Goal: Find specific page/section: Find specific page/section

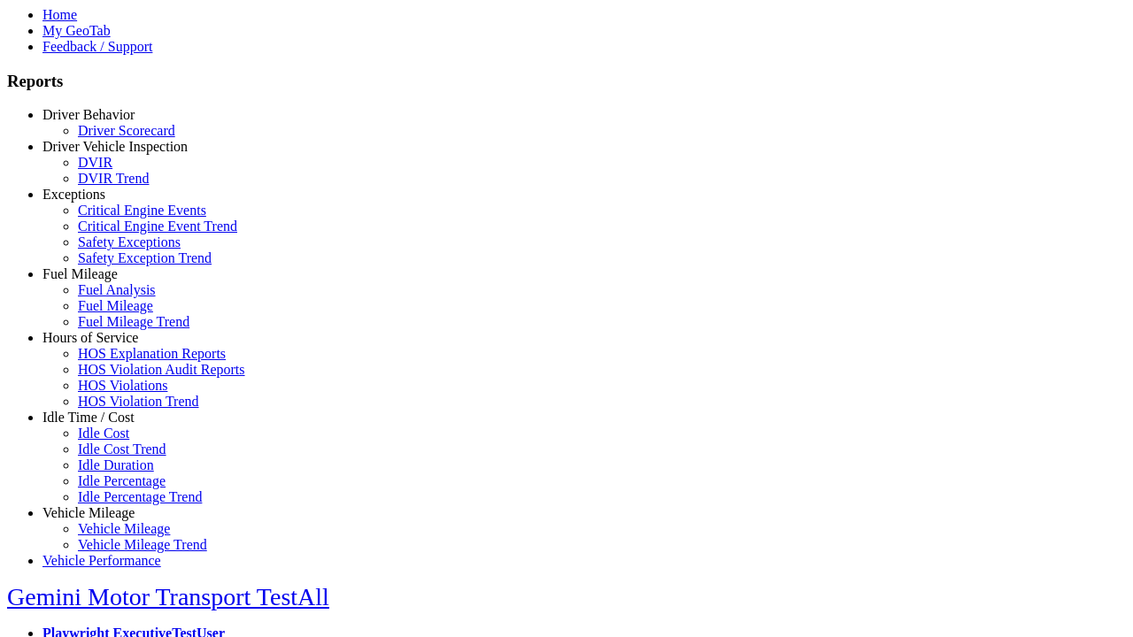
click at [102, 345] on link "Hours of Service" at bounding box center [90, 337] width 96 height 15
click at [115, 361] on link "HOS Explanation Reports" at bounding box center [152, 353] width 148 height 15
